Goal: Information Seeking & Learning: Learn about a topic

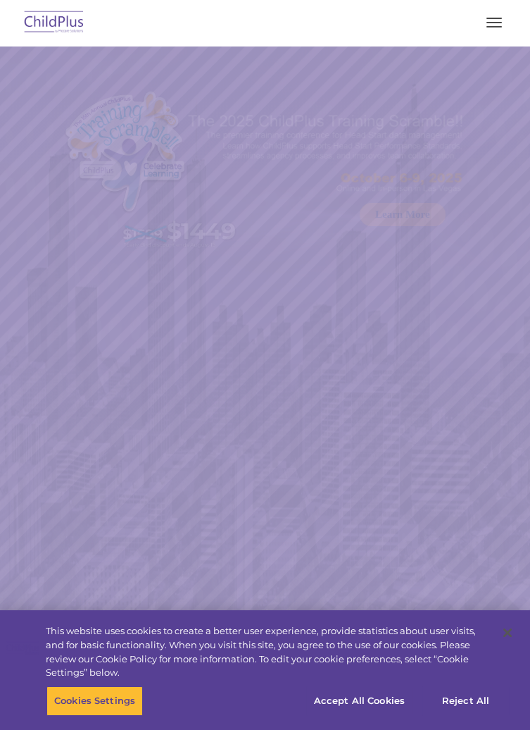
select select "MEDIUM"
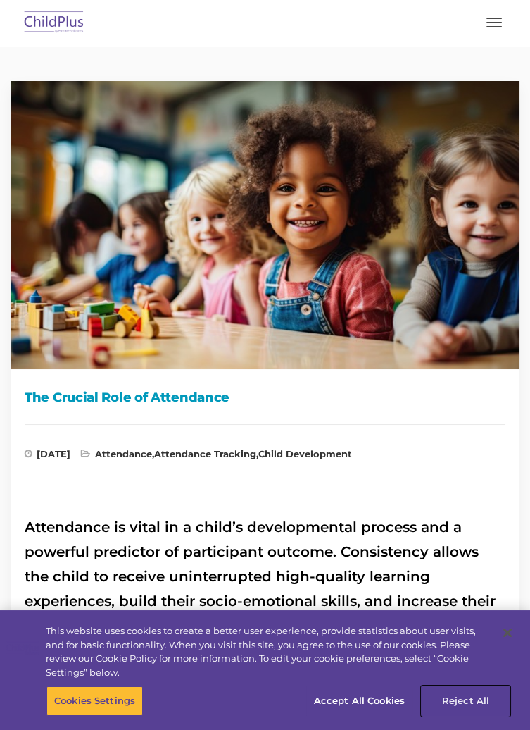
click at [466, 697] on button "Reject All" at bounding box center [466, 701] width 88 height 30
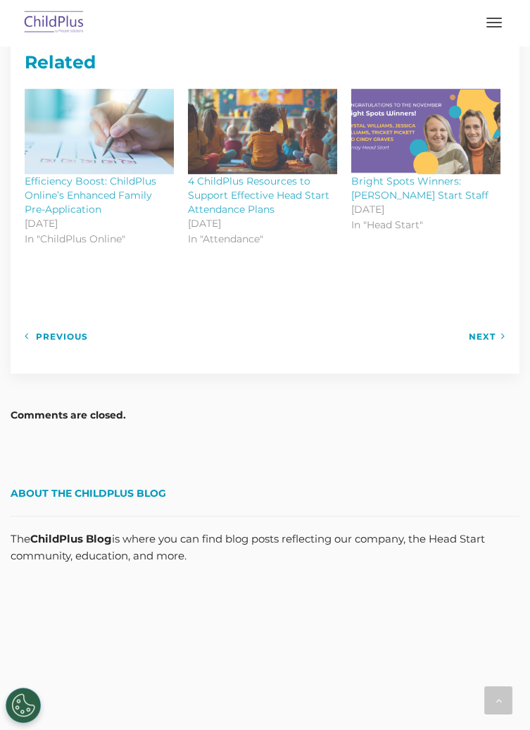
scroll to position [1652, 0]
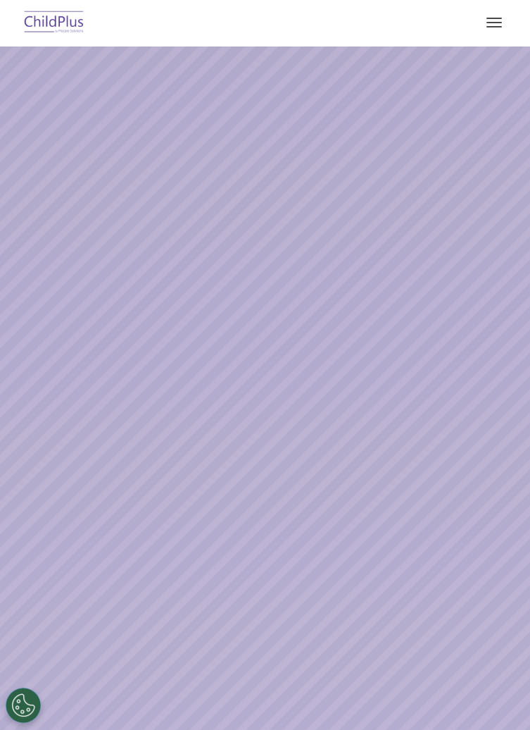
select select "MEDIUM"
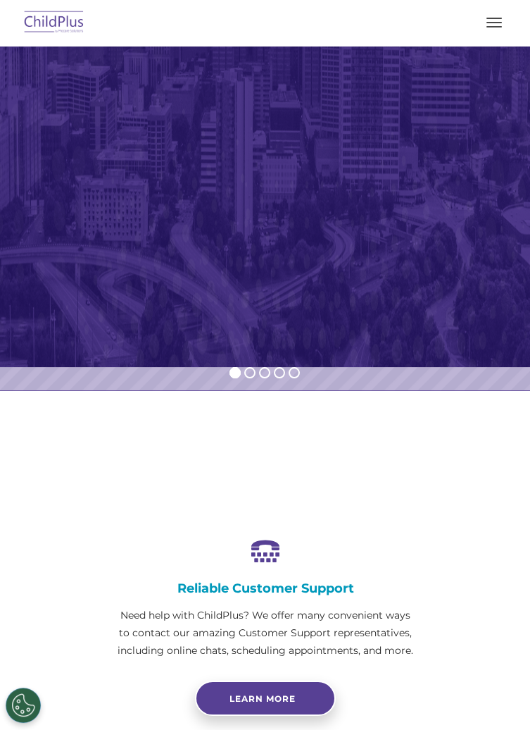
scroll to position [376, 0]
